Goal: Complete application form: Complete application form

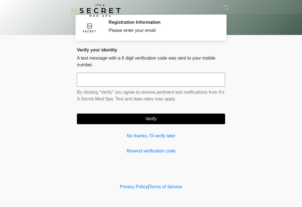
click at [144, 81] on input "text" at bounding box center [151, 80] width 148 height 14
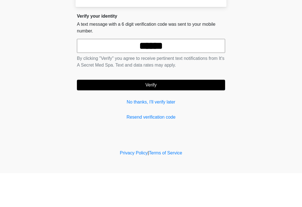
type input "******"
click at [182, 114] on button "Verify" at bounding box center [151, 119] width 148 height 11
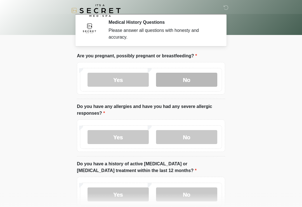
click at [192, 74] on label "No" at bounding box center [186, 80] width 61 height 14
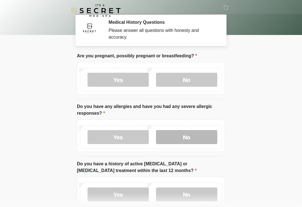
click at [195, 136] on label "No" at bounding box center [186, 137] width 61 height 14
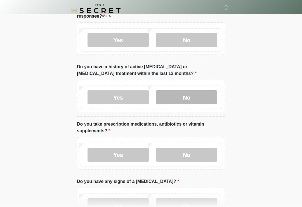
click at [201, 94] on label "No" at bounding box center [186, 97] width 61 height 14
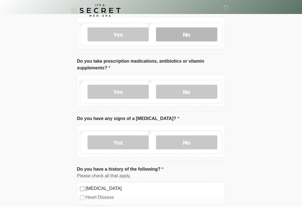
scroll to position [160, 0]
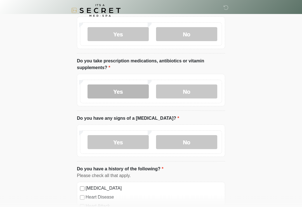
click at [128, 91] on label "Yes" at bounding box center [118, 92] width 61 height 14
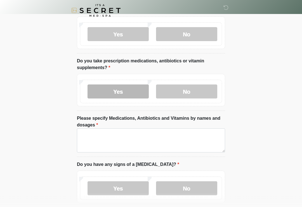
scroll to position [160, 0]
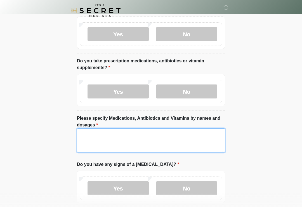
click at [109, 133] on textarea "Please specify Medications, Antibiotics and Vitamins by names and dosages" at bounding box center [151, 141] width 148 height 24
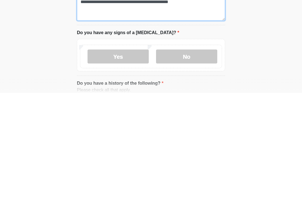
scroll to position [179, 0]
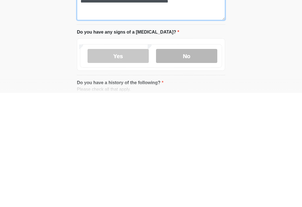
type textarea "**********"
click at [195, 163] on label "No" at bounding box center [186, 170] width 61 height 14
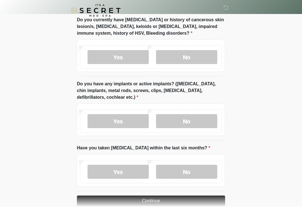
scroll to position [495, 0]
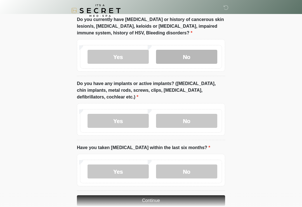
click at [196, 50] on label "No" at bounding box center [186, 57] width 61 height 14
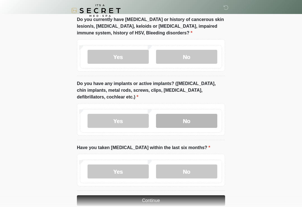
click at [203, 120] on label "No" at bounding box center [186, 121] width 61 height 14
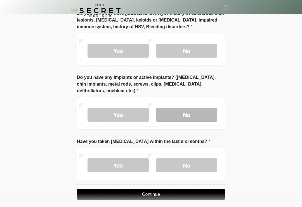
scroll to position [514, 0]
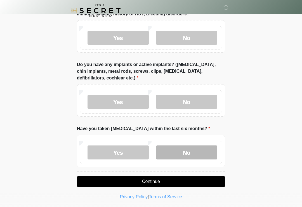
click at [197, 151] on label "No" at bounding box center [186, 153] width 61 height 14
click at [191, 179] on button "Continue" at bounding box center [151, 181] width 148 height 11
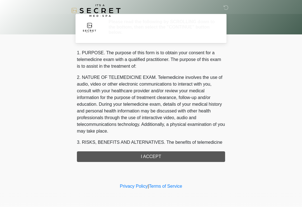
scroll to position [0, 0]
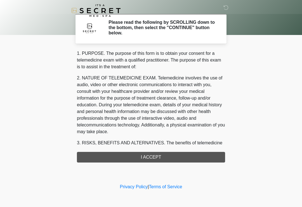
click at [199, 156] on div "1. PURPOSE. The purpose of this form is to obtain your consent for a telemedici…" at bounding box center [151, 106] width 148 height 113
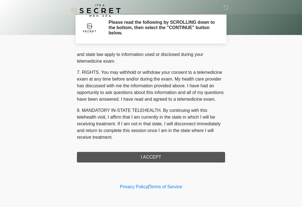
scroll to position [230, 0]
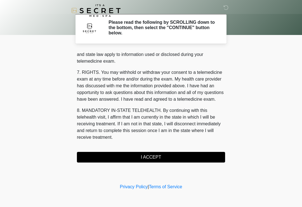
click at [153, 159] on button "I ACCEPT" at bounding box center [151, 157] width 148 height 11
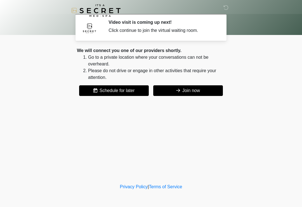
click at [203, 89] on button "Join now" at bounding box center [188, 90] width 70 height 11
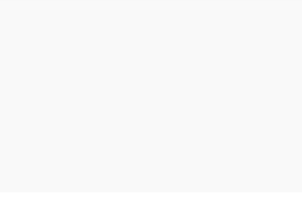
scroll to position [2, 0]
